Goal: Task Accomplishment & Management: Complete application form

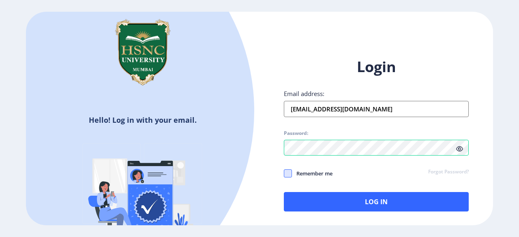
click at [290, 175] on span at bounding box center [288, 174] width 8 height 8
click at [284, 174] on input "Remember me" at bounding box center [284, 174] width 0 height 0
checkbox input "true"
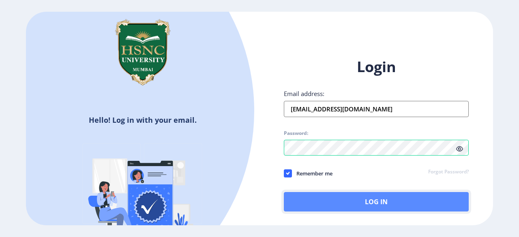
click at [365, 210] on button "Log In" at bounding box center [376, 201] width 185 height 19
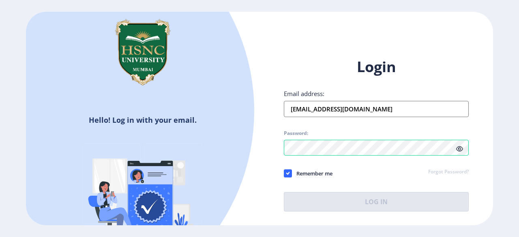
click at [459, 147] on icon at bounding box center [459, 149] width 7 height 6
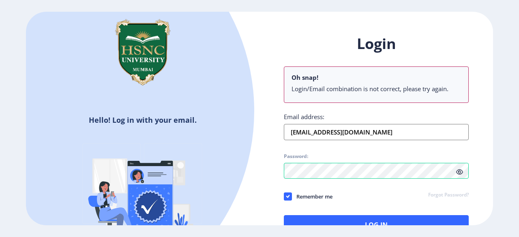
click at [316, 226] on div "Hello! Log in with your email. Don't have an account? Register Login Oh snap! L…" at bounding box center [259, 118] width 519 height 237
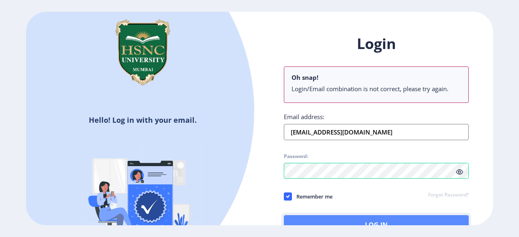
click at [312, 220] on button "Log In" at bounding box center [376, 224] width 185 height 19
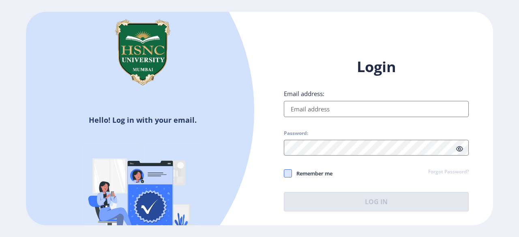
type input "[EMAIL_ADDRESS][DOMAIN_NAME]"
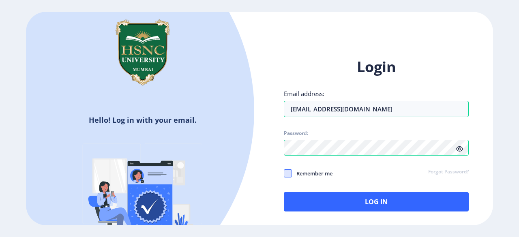
click at [287, 174] on span at bounding box center [288, 174] width 8 height 8
click at [284, 174] on input "Remember me" at bounding box center [284, 174] width 0 height 0
checkbox input "true"
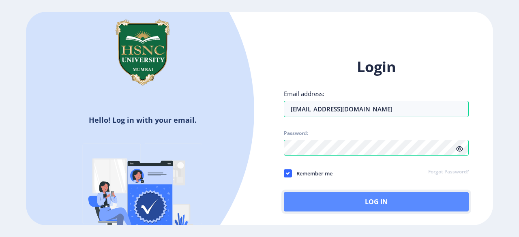
click at [344, 209] on button "Log In" at bounding box center [376, 201] width 185 height 19
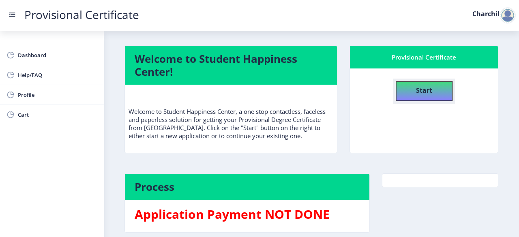
click at [422, 97] on h4 "Start" at bounding box center [424, 89] width 16 height 15
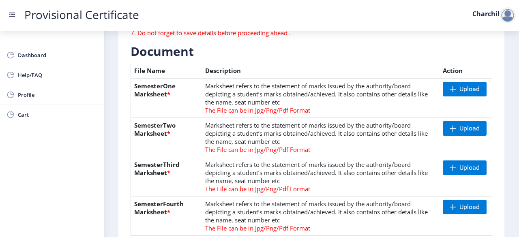
scroll to position [175, 0]
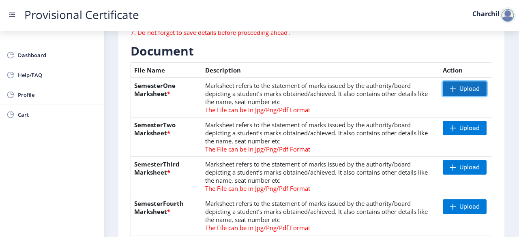
click at [449, 92] on span "Upload" at bounding box center [465, 89] width 44 height 15
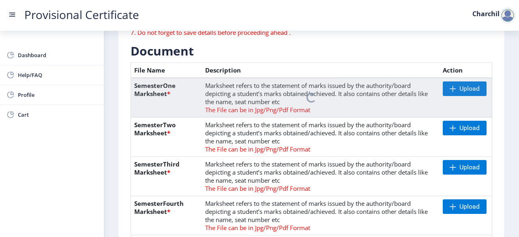
click at [457, 81] on nb-spinner at bounding box center [311, 98] width 361 height 40
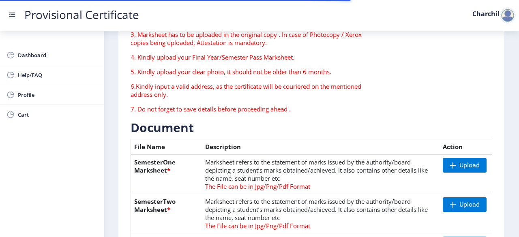
scroll to position [101, 0]
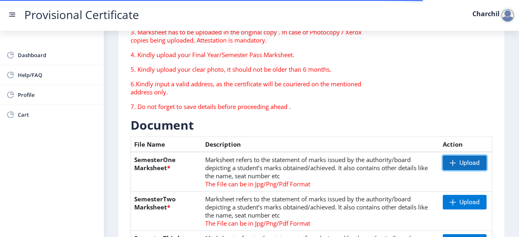
click at [474, 165] on span "Upload" at bounding box center [470, 163] width 20 height 8
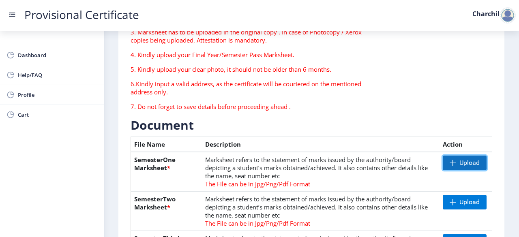
click at [449, 167] on span "Upload" at bounding box center [465, 163] width 44 height 15
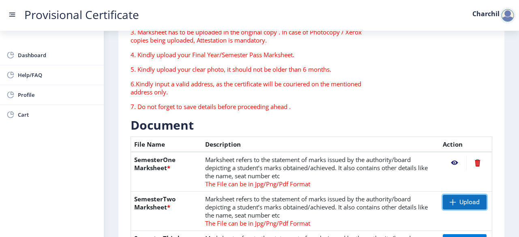
click at [460, 206] on span "Upload" at bounding box center [470, 202] width 20 height 8
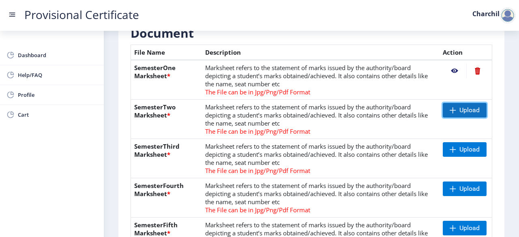
click at [455, 111] on span "Upload" at bounding box center [465, 110] width 44 height 15
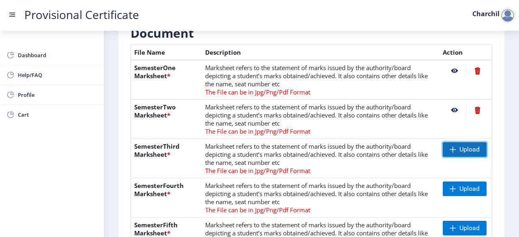
click at [466, 149] on span "Upload" at bounding box center [470, 150] width 20 height 8
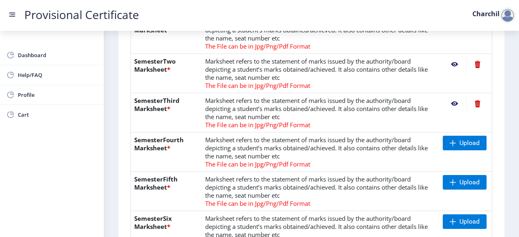
scroll to position [240, 0]
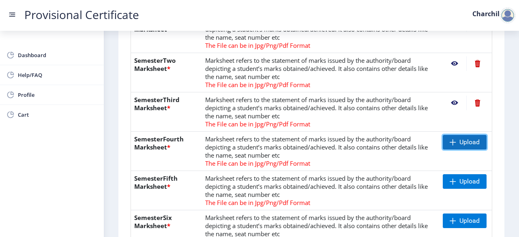
click at [479, 147] on span "Upload" at bounding box center [465, 142] width 44 height 15
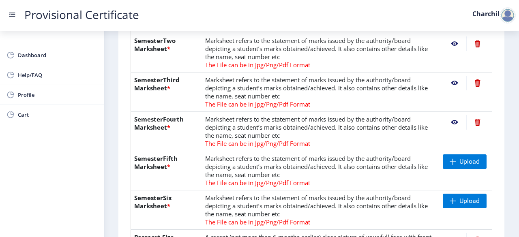
scroll to position [264, 0]
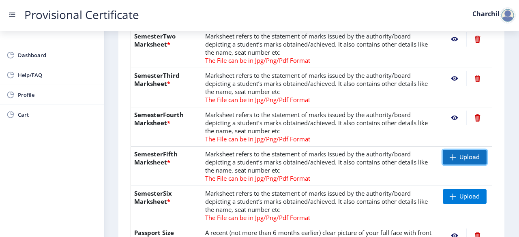
click at [460, 153] on span "Upload" at bounding box center [470, 157] width 20 height 8
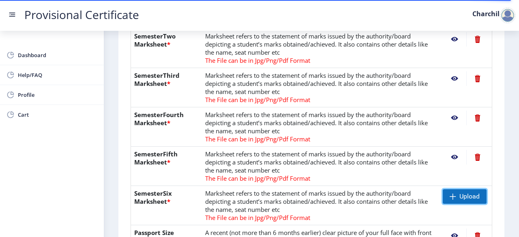
click at [469, 193] on span "Upload" at bounding box center [470, 197] width 20 height 8
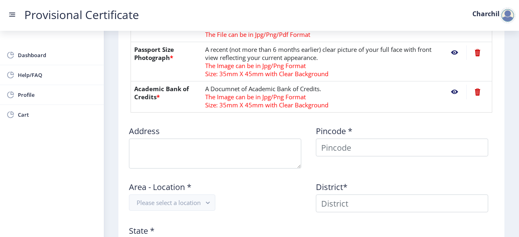
scroll to position [452, 0]
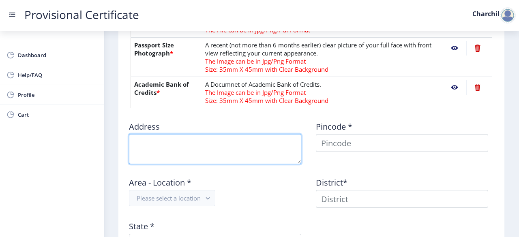
click at [240, 141] on textarea at bounding box center [215, 149] width 172 height 30
type textarea "[PERSON_NAME], [GEOGRAPHIC_DATA]"
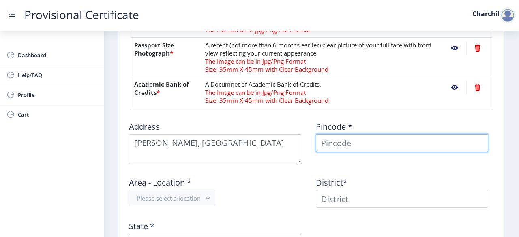
type input "Charchil"
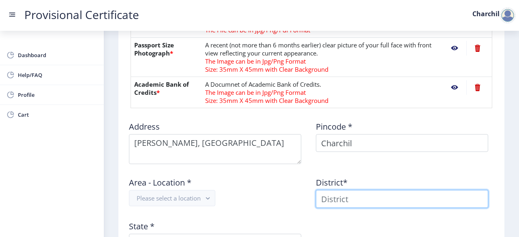
type input "Charchil"
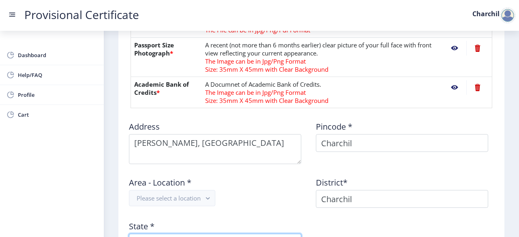
type input "[GEOGRAPHIC_DATA]"
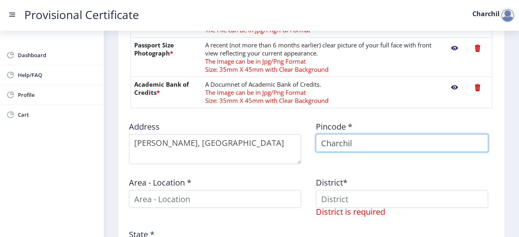
drag, startPoint x: 368, startPoint y: 145, endPoint x: 310, endPoint y: 141, distance: 58.5
click at [310, 141] on div "Address Pincode * Charchil Area - Location * District* District is required Sta…" at bounding box center [312, 195] width 374 height 160
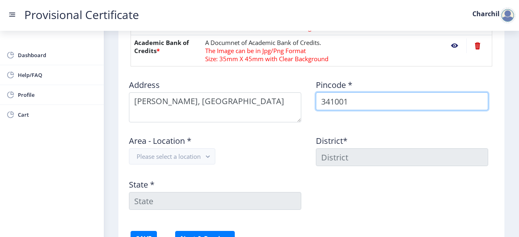
scroll to position [494, 0]
type input "341001"
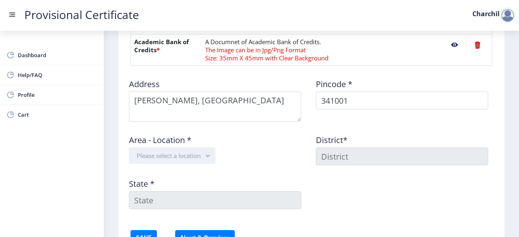
click at [201, 150] on button "Please select a location" at bounding box center [172, 156] width 86 height 16
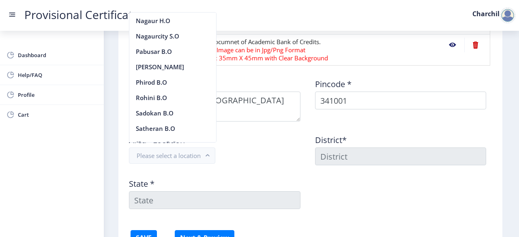
scroll to position [419, 0]
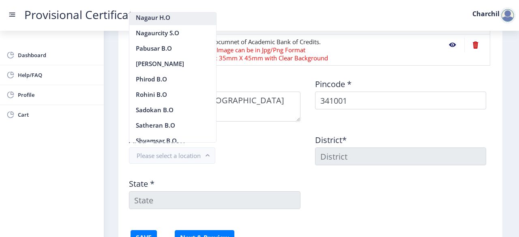
click at [194, 25] on nb-option "Nagaur H.O" at bounding box center [172, 17] width 87 height 15
type input "NAGAUR"
type input "[GEOGRAPHIC_DATA]"
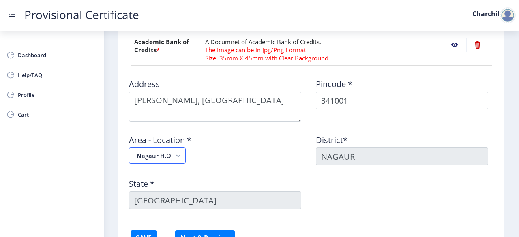
scroll to position [566, 0]
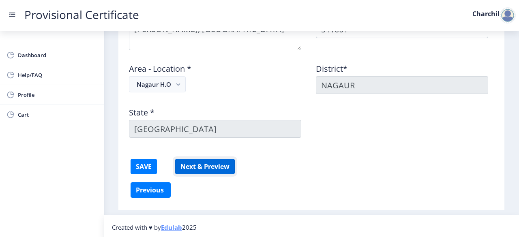
click at [185, 167] on button "Next & Preview" at bounding box center [205, 166] width 60 height 15
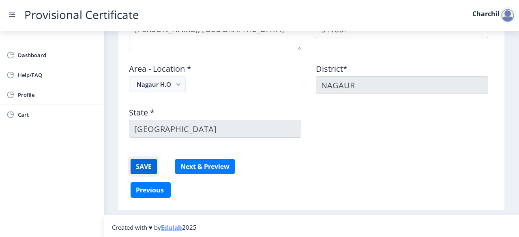
click at [146, 166] on button "SAVE" at bounding box center [144, 166] width 26 height 15
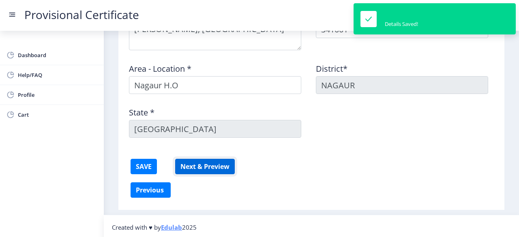
click at [206, 166] on button "Next & Preview" at bounding box center [205, 166] width 60 height 15
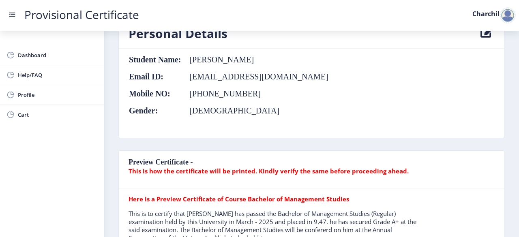
scroll to position [82, 0]
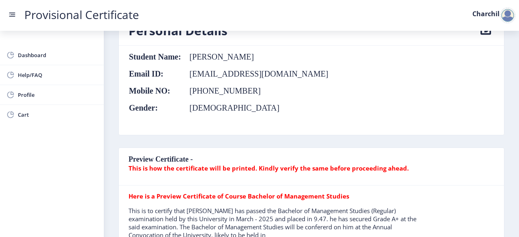
click at [223, 90] on td "[PHONE_NUMBER]" at bounding box center [254, 90] width 147 height 9
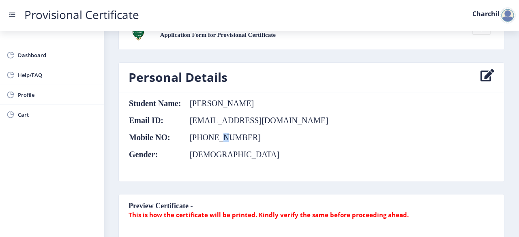
scroll to position [0, 0]
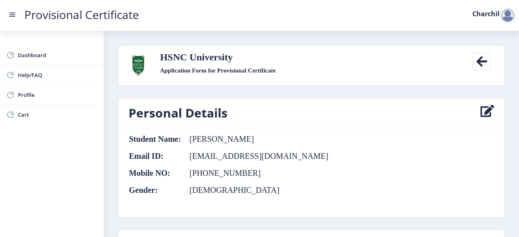
click at [478, 58] on icon at bounding box center [481, 61] width 18 height 18
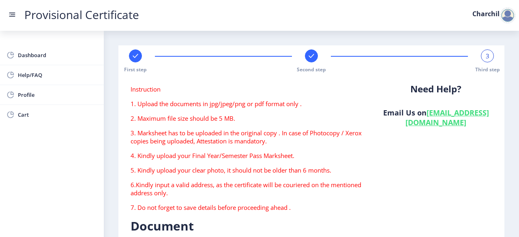
click at [142, 58] on div "First step Second step 3 Third step" at bounding box center [311, 61] width 378 height 24
click at [138, 58] on rect at bounding box center [135, 56] width 8 height 8
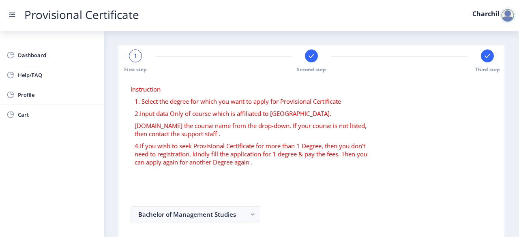
scroll to position [66, 0]
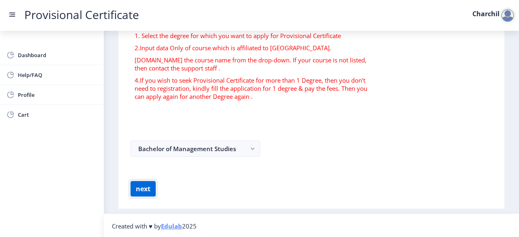
click at [142, 190] on button "next" at bounding box center [143, 188] width 25 height 15
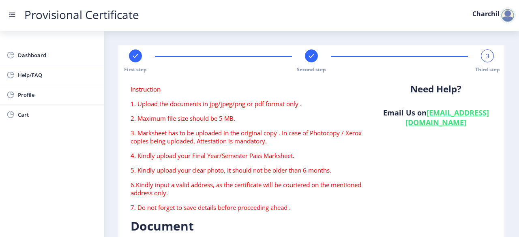
click at [491, 53] on div "3" at bounding box center [487, 55] width 13 height 13
click at [487, 55] on span "3" at bounding box center [488, 56] width 4 height 8
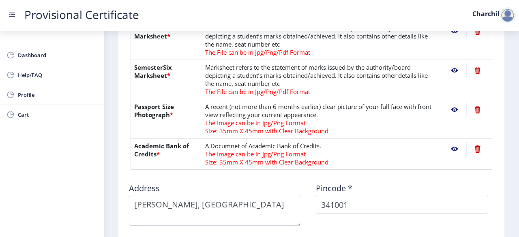
scroll to position [566, 0]
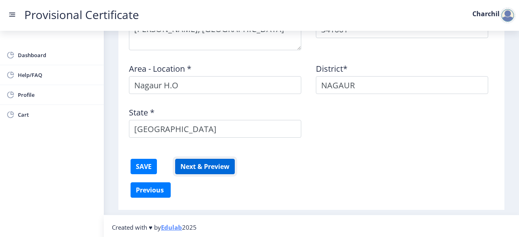
click at [197, 167] on button "Next & Preview" at bounding box center [205, 166] width 60 height 15
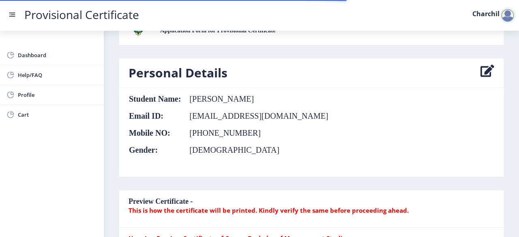
scroll to position [41, 0]
click at [490, 73] on icon at bounding box center [488, 72] width 14 height 16
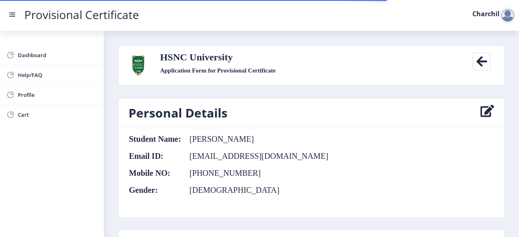
select select "[DEMOGRAPHIC_DATA]"
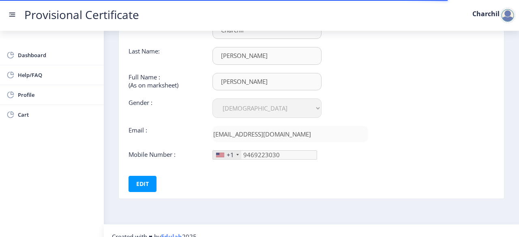
scroll to position [73, 0]
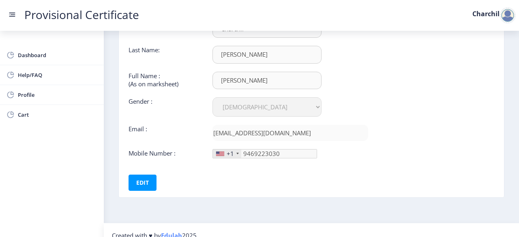
click at [232, 151] on div "+1" at bounding box center [230, 154] width 7 height 8
click at [144, 180] on button "Edit" at bounding box center [143, 183] width 28 height 16
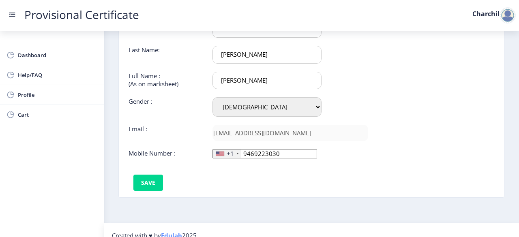
click at [231, 155] on div "+1" at bounding box center [230, 154] width 7 height 8
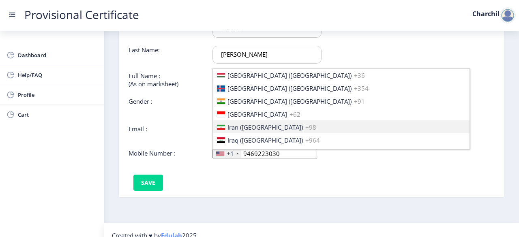
scroll to position [1261, 0]
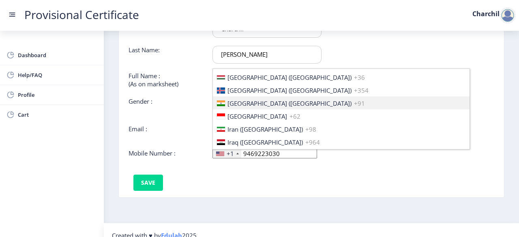
click at [241, 97] on li "[GEOGRAPHIC_DATA] ([GEOGRAPHIC_DATA]) +91" at bounding box center [341, 103] width 257 height 13
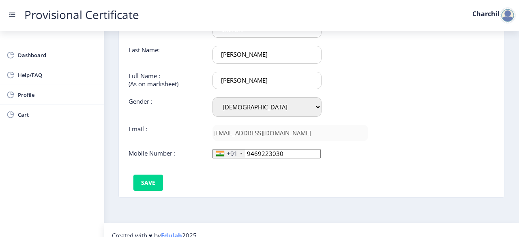
click at [260, 150] on input "9469223030" at bounding box center [267, 153] width 108 height 9
type input "9460223030"
click at [152, 181] on button "Save" at bounding box center [148, 183] width 30 height 16
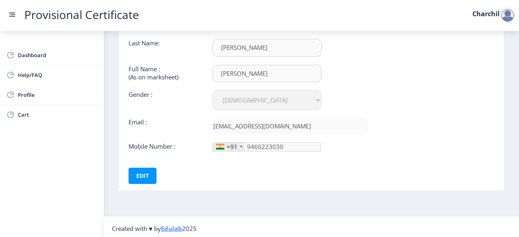
scroll to position [82, 0]
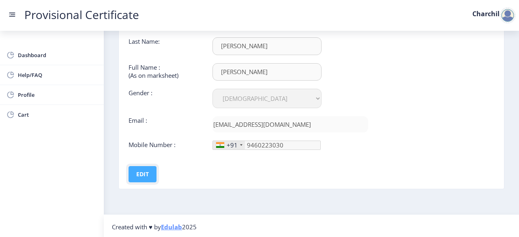
click at [148, 169] on button "Edit" at bounding box center [143, 174] width 28 height 16
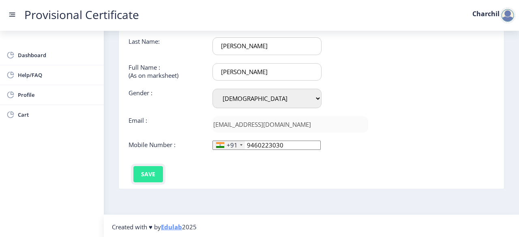
click at [146, 169] on button "Save" at bounding box center [148, 174] width 30 height 16
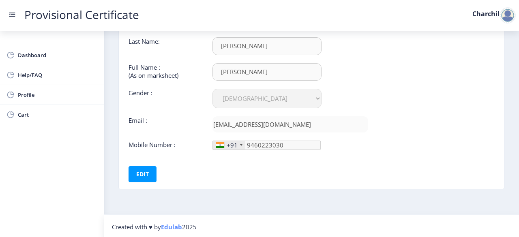
scroll to position [0, 0]
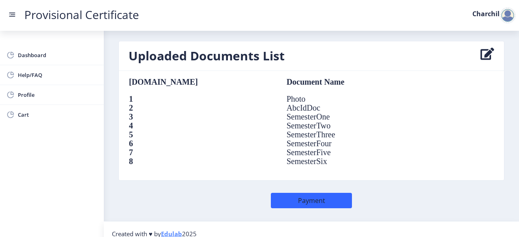
scroll to position [603, 0]
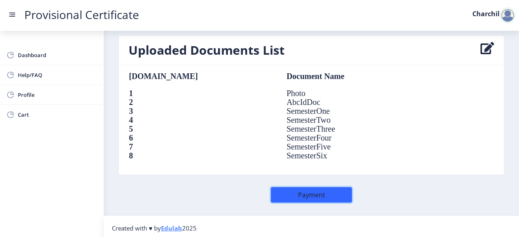
click at [320, 193] on button "Payment" at bounding box center [311, 194] width 81 height 15
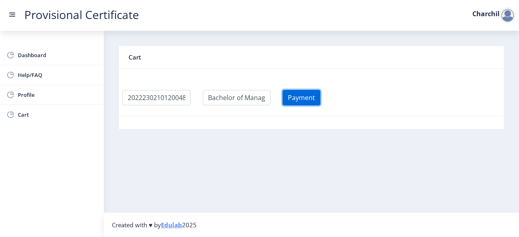
click at [309, 100] on button "Payment" at bounding box center [302, 97] width 38 height 15
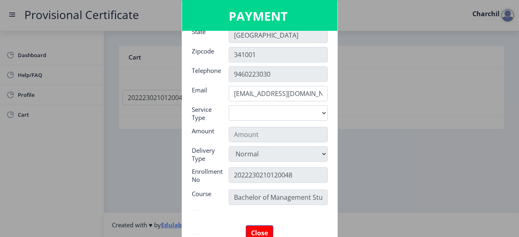
scroll to position [73, 0]
click at [254, 110] on select "Digital" at bounding box center [278, 112] width 99 height 15
select select "old"
click at [229, 105] on select "Digital" at bounding box center [278, 112] width 99 height 15
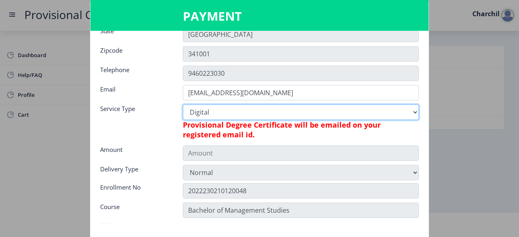
type input "795"
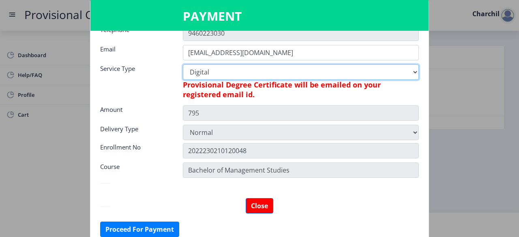
click at [296, 77] on select "Digital" at bounding box center [301, 71] width 236 height 15
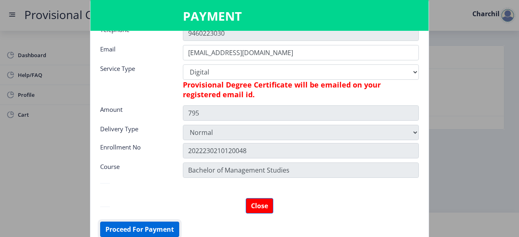
click at [155, 223] on button "Proceed For Payment" at bounding box center [139, 229] width 79 height 15
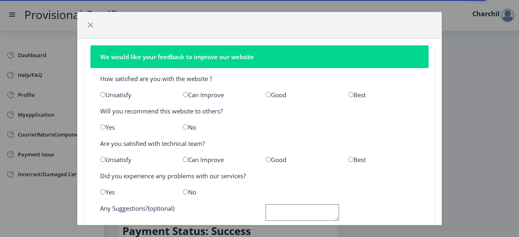
click at [119, 94] on div "Unsatisfy" at bounding box center [135, 95] width 83 height 8
click at [266, 94] on input "radio" at bounding box center [268, 94] width 5 height 5
radio input "true"
click at [187, 125] on div "No" at bounding box center [218, 127] width 83 height 8
click at [183, 127] on input "radio" at bounding box center [185, 127] width 5 height 5
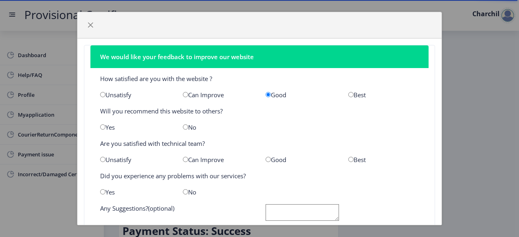
radio input "true"
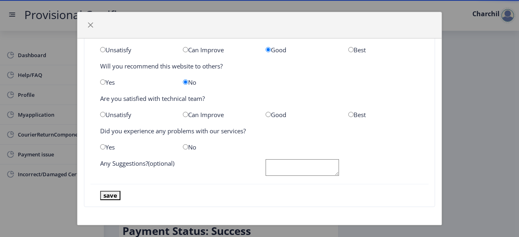
click at [266, 113] on input "radio" at bounding box center [268, 114] width 5 height 5
radio input "true"
click at [183, 146] on input "radio" at bounding box center [185, 146] width 5 height 5
radio input "true"
click at [110, 194] on button "save" at bounding box center [110, 195] width 20 height 9
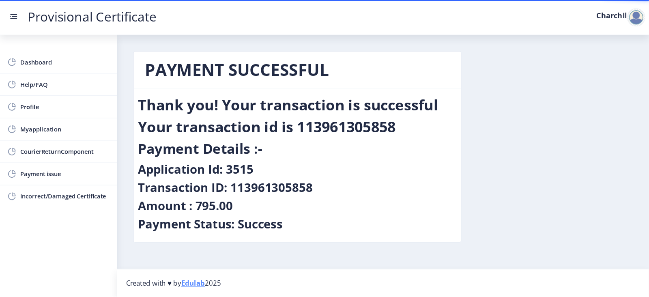
scroll to position [0, 0]
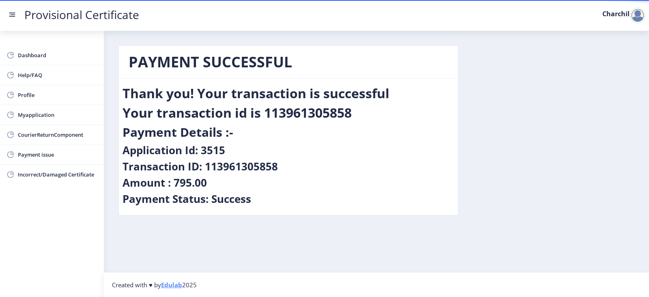
drag, startPoint x: 512, startPoint y: 1, endPoint x: 271, endPoint y: 232, distance: 333.3
click at [271, 232] on nb-layout-column "PAYMENT SUCCESSFUL Thank you! Your transaction is successful Your transaction i…" at bounding box center [376, 151] width 545 height 241
click at [58, 113] on span "Myapplication" at bounding box center [57, 115] width 79 height 10
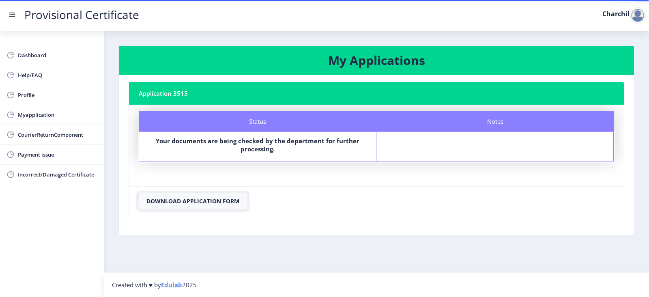
click at [215, 196] on button "Download Application Form" at bounding box center [193, 201] width 108 height 16
drag, startPoint x: 217, startPoint y: 203, endPoint x: 280, endPoint y: 185, distance: 65.2
click at [280, 185] on nb-card "Application 3515 Status Notes Status Your documents are being checked by the de…" at bounding box center [377, 149] width 496 height 135
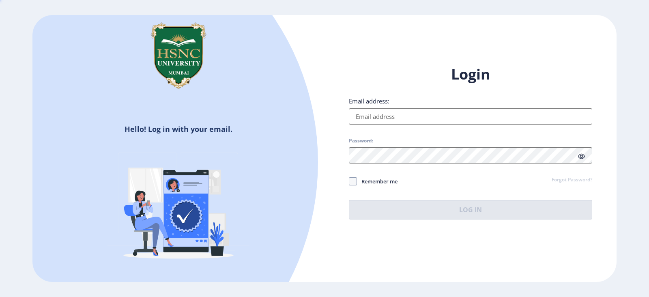
type input "[EMAIL_ADDRESS][DOMAIN_NAME]"
